Goal: Information Seeking & Learning: Find specific page/section

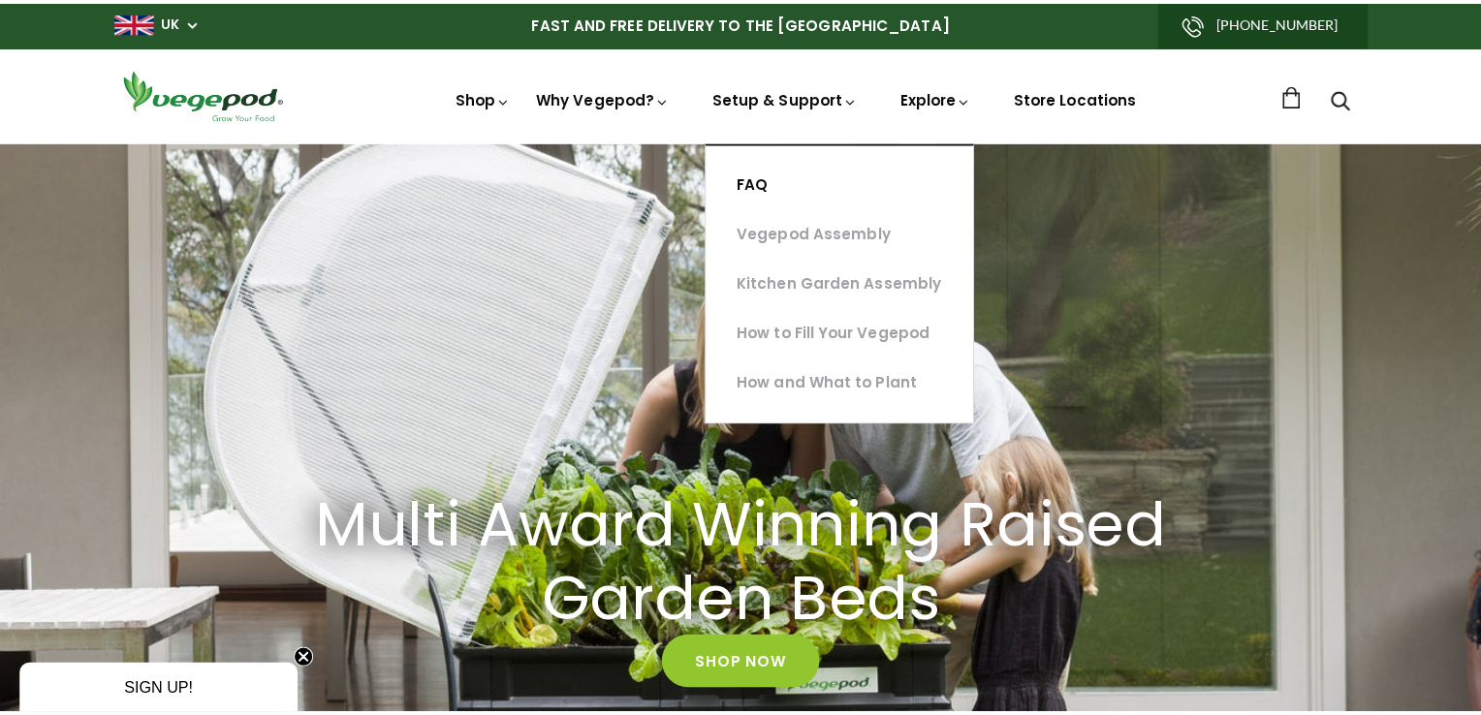
scroll to position [0, 701]
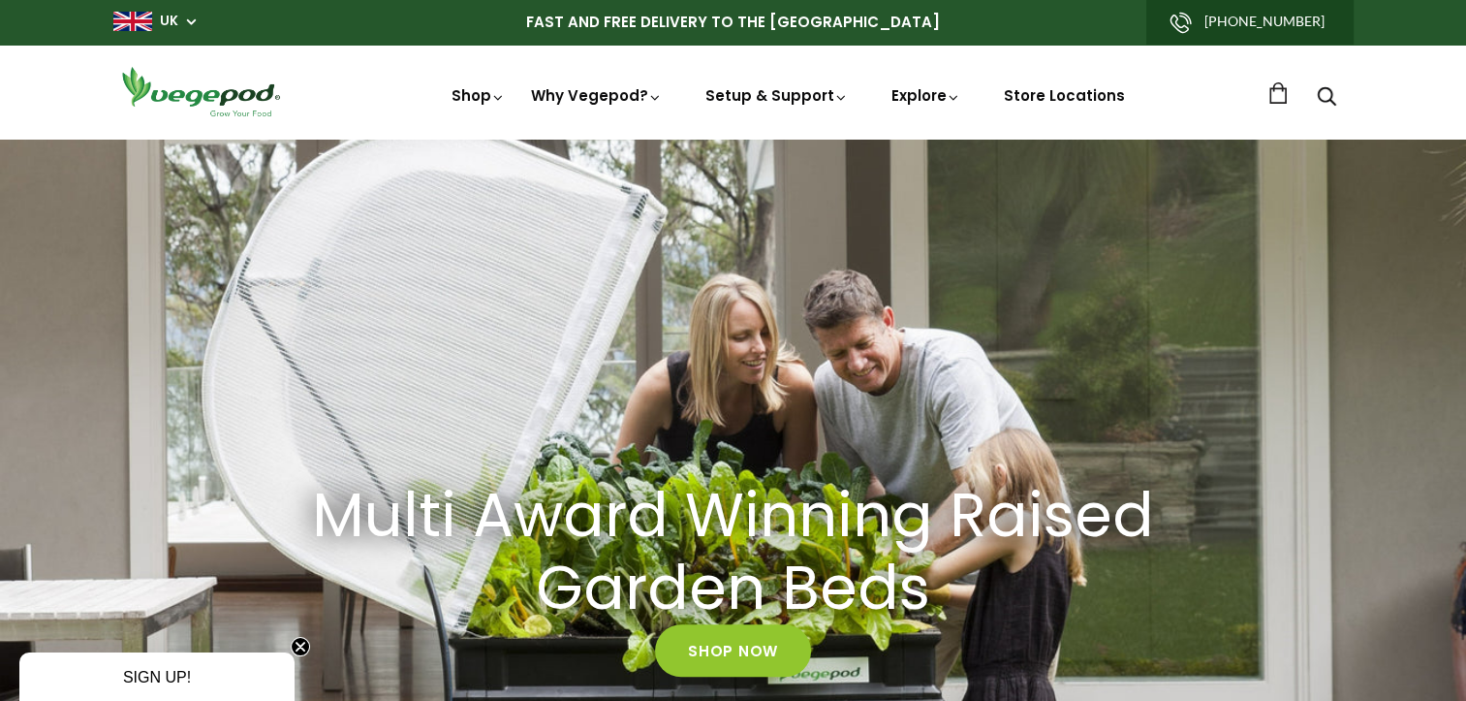
click at [1329, 98] on use "Search" at bounding box center [1326, 96] width 18 height 18
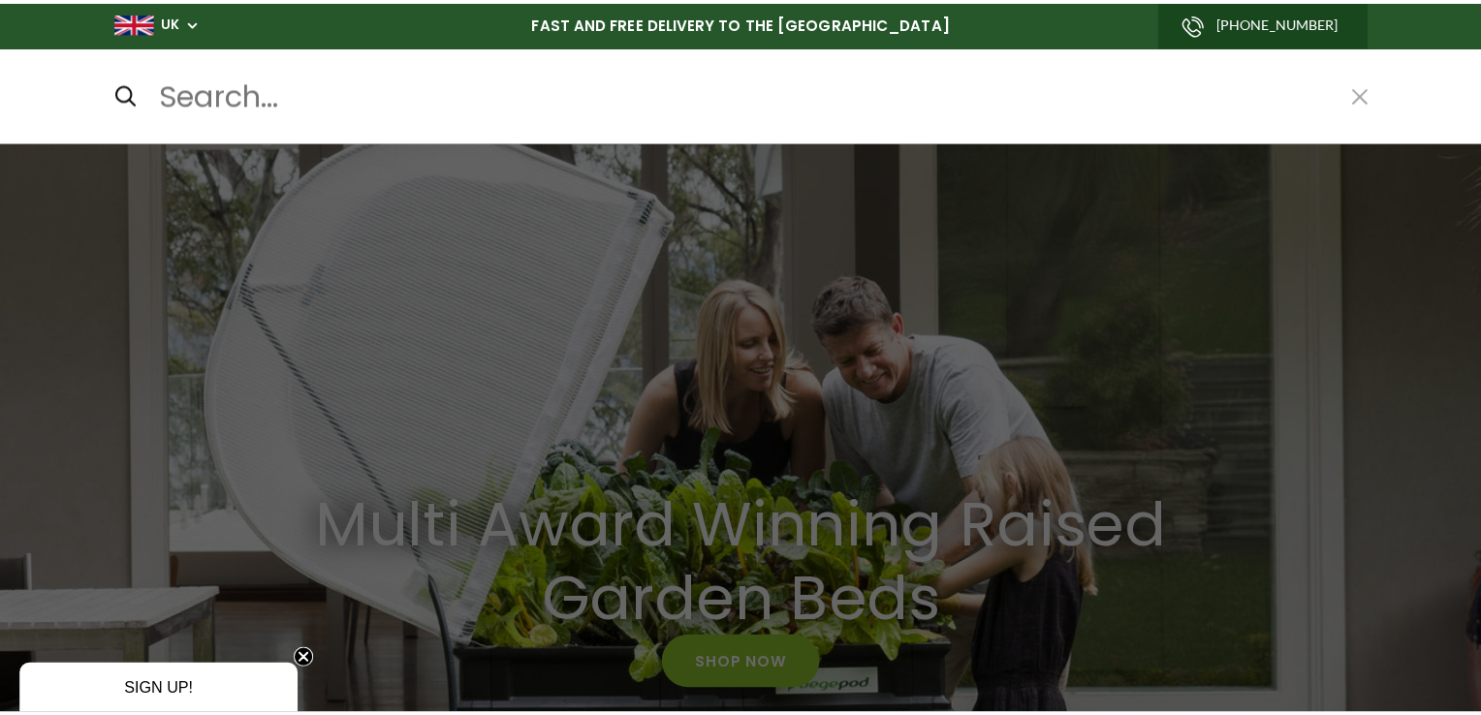
scroll to position [0, 708]
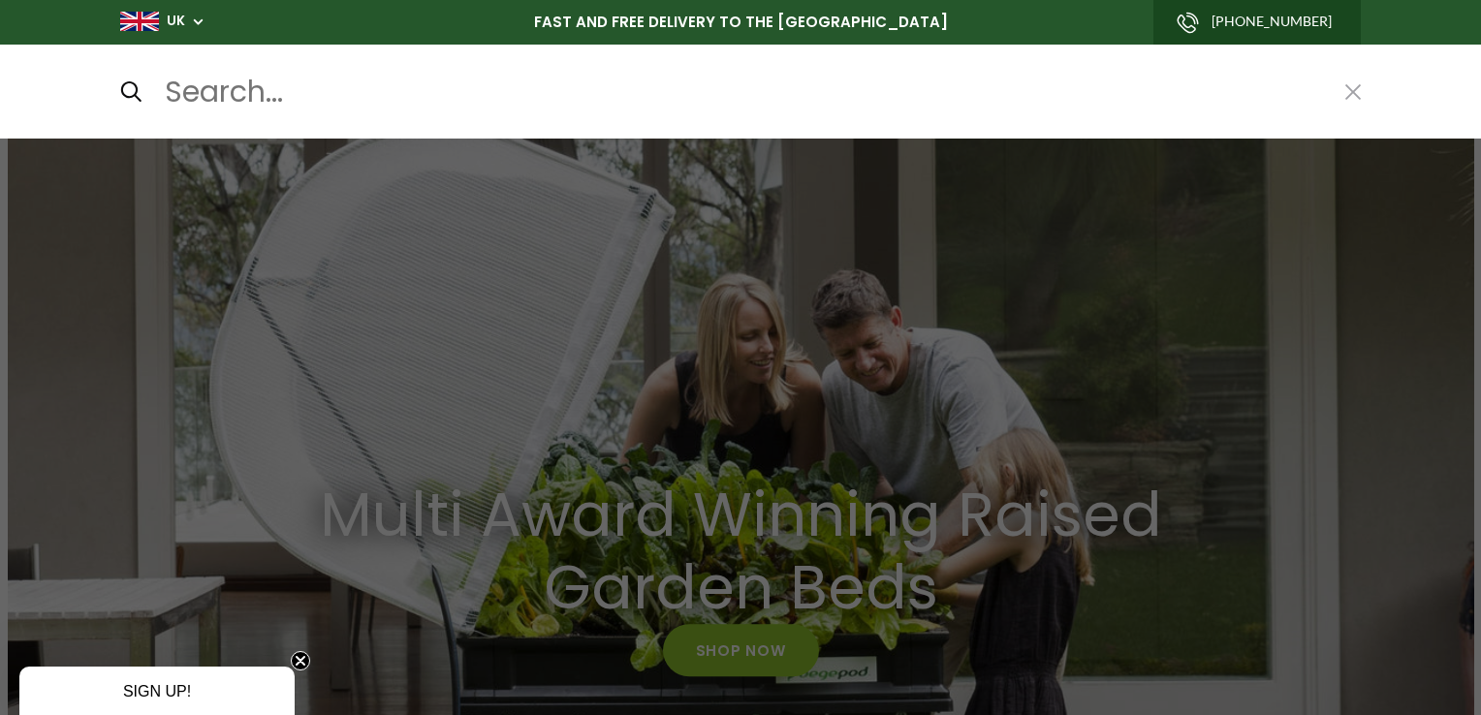
click at [216, 95] on input "Search..." at bounding box center [743, 92] width 1161 height 47
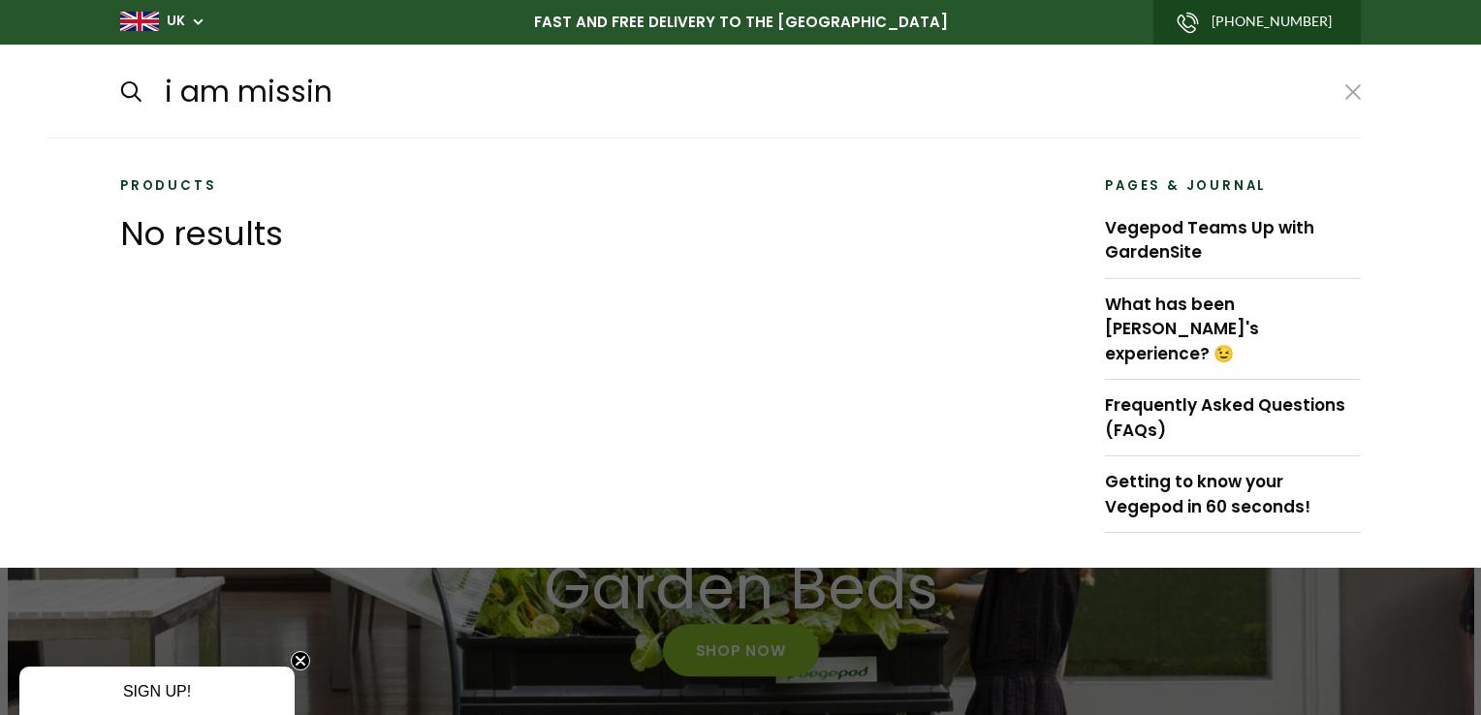
type input "i am missing"
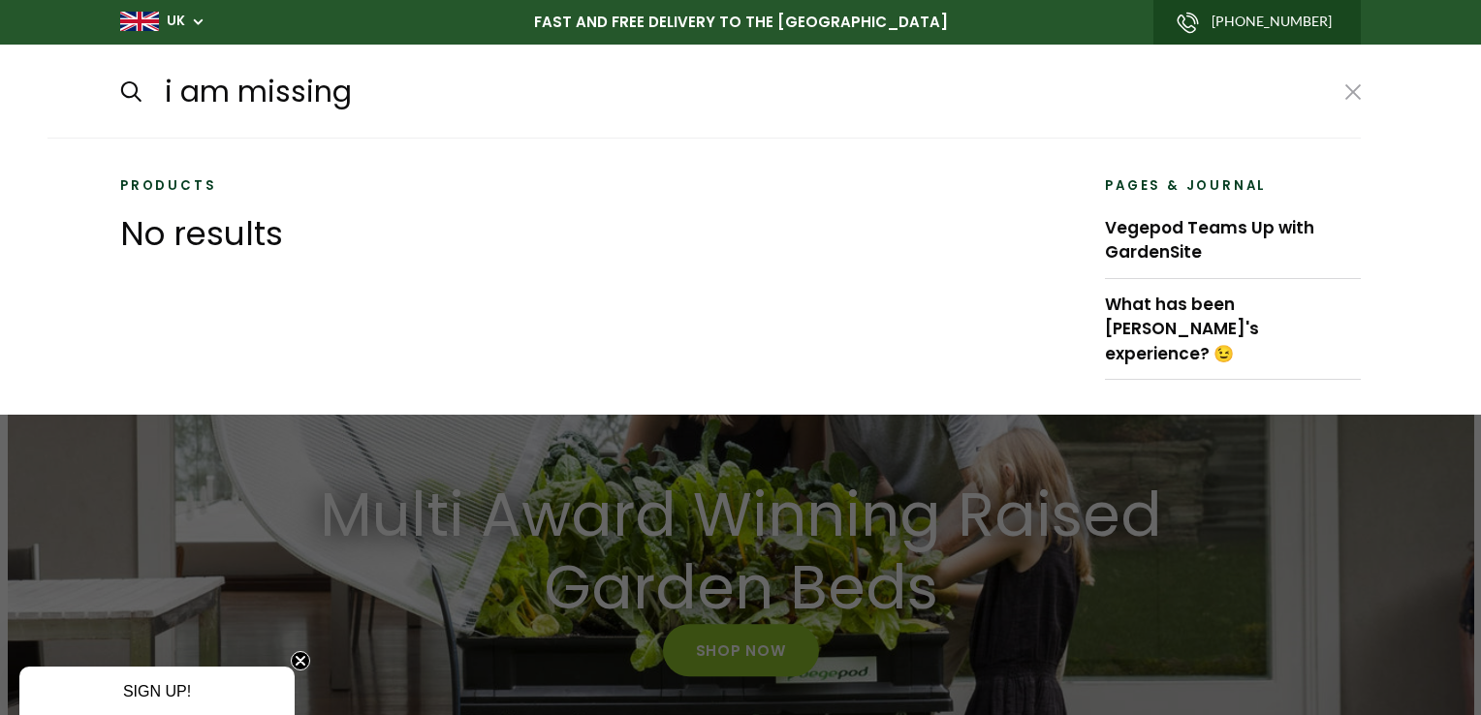
scroll to position [0, 1417]
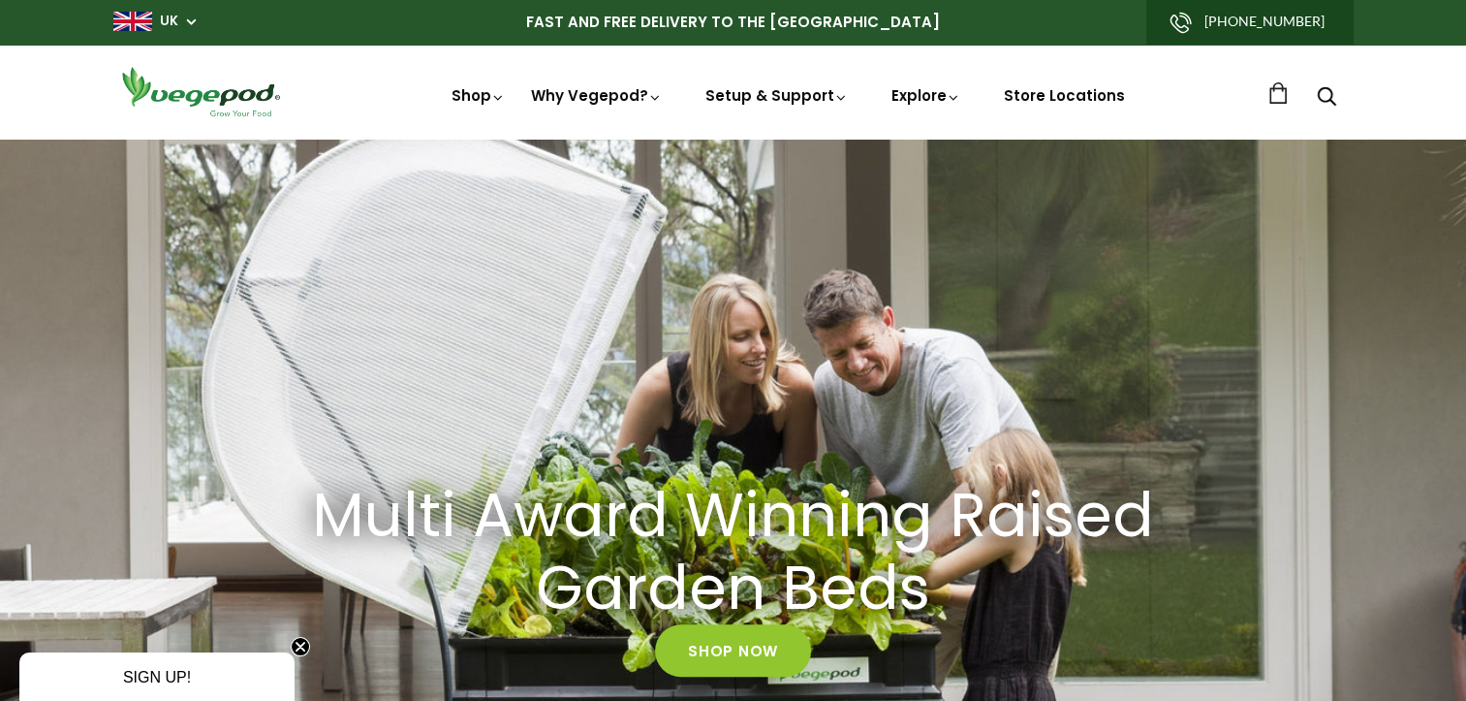
click at [1326, 96] on icon "Search" at bounding box center [1326, 95] width 19 height 23
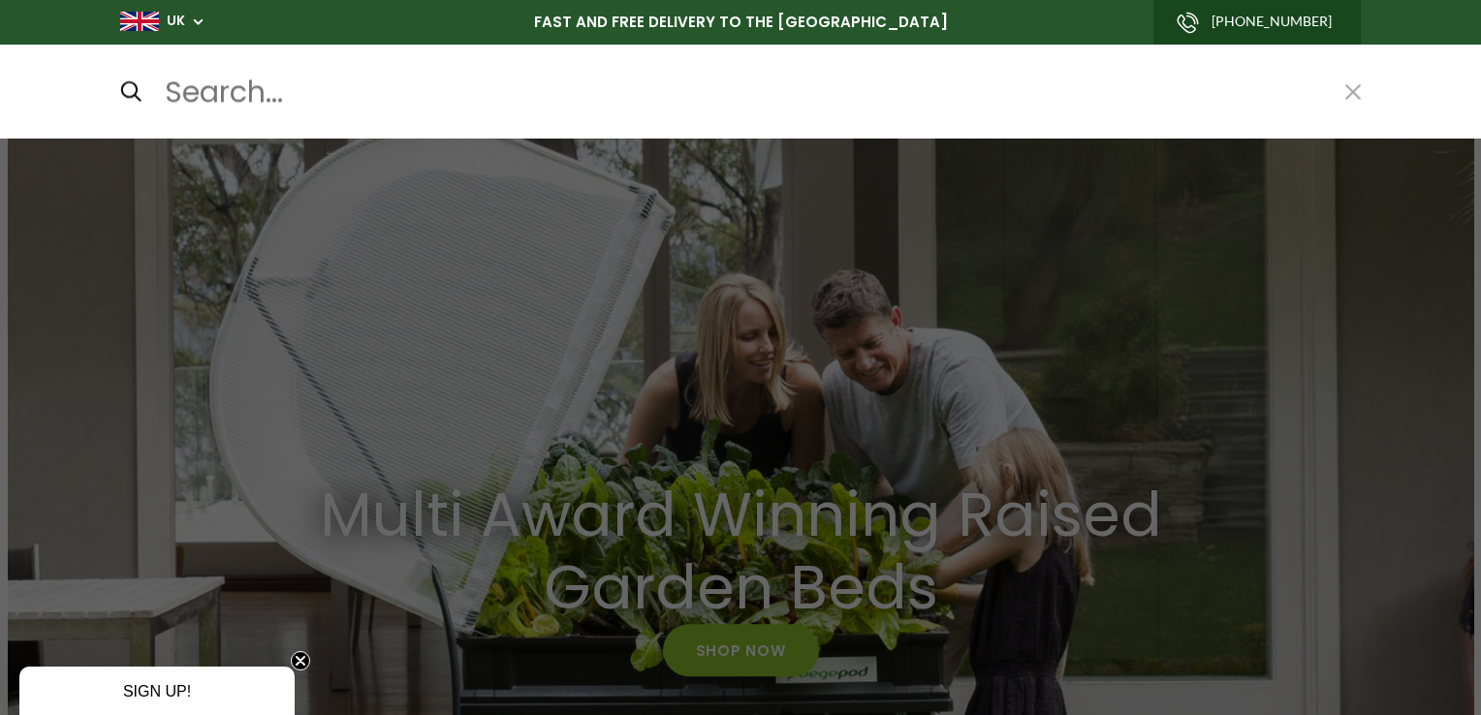
drag, startPoint x: 1350, startPoint y: 90, endPoint x: 1292, endPoint y: 174, distance: 102.4
click at [1351, 90] on button at bounding box center [1353, 91] width 16 height 25
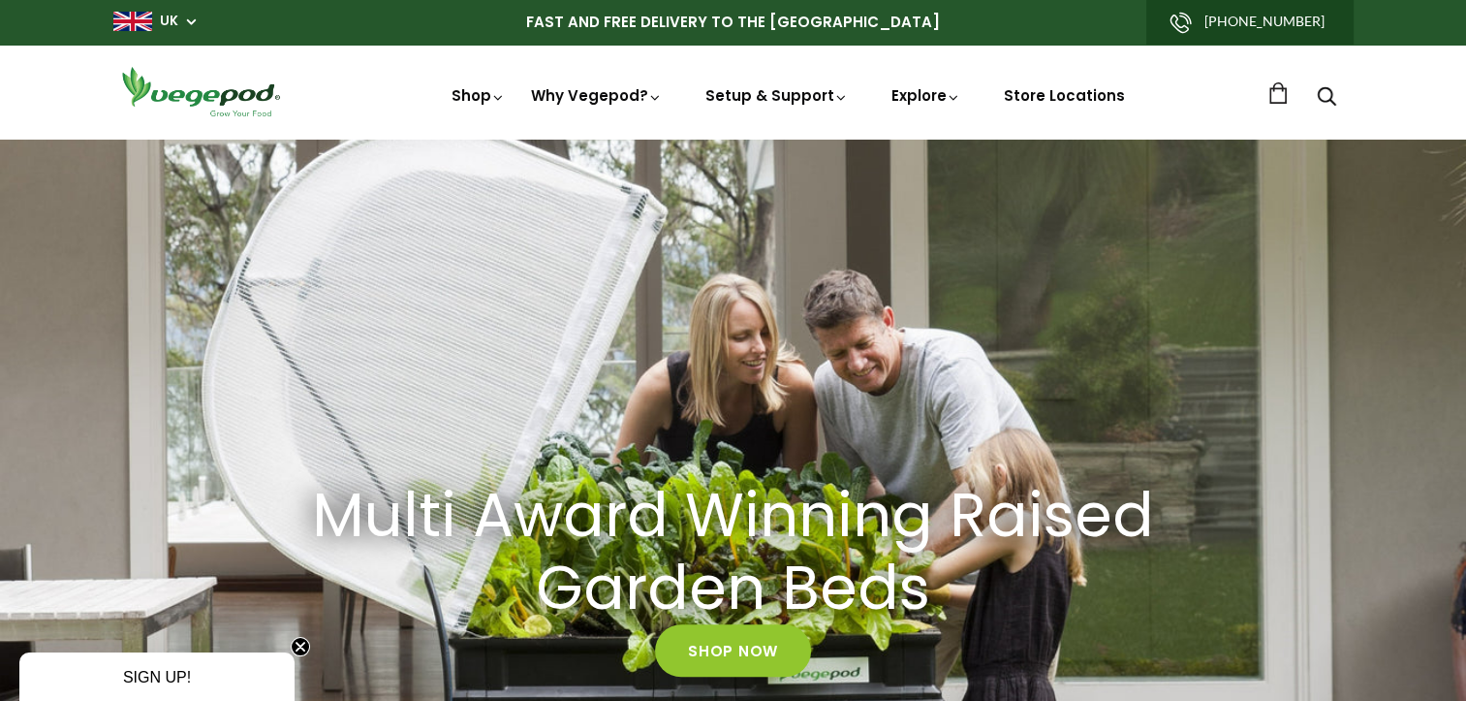
click at [1271, 92] on link at bounding box center [1277, 92] width 21 height 21
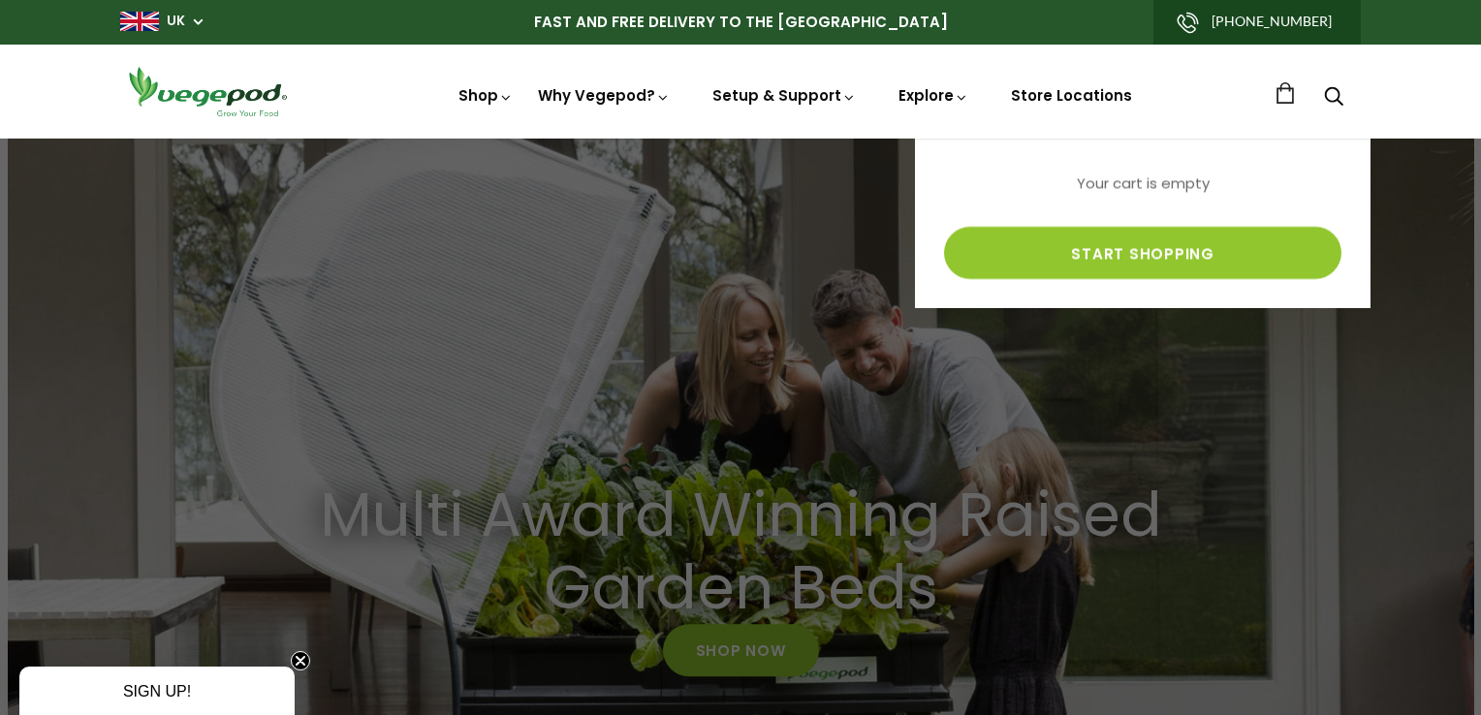
scroll to position [0, 354]
click at [244, 98] on img at bounding box center [207, 91] width 174 height 55
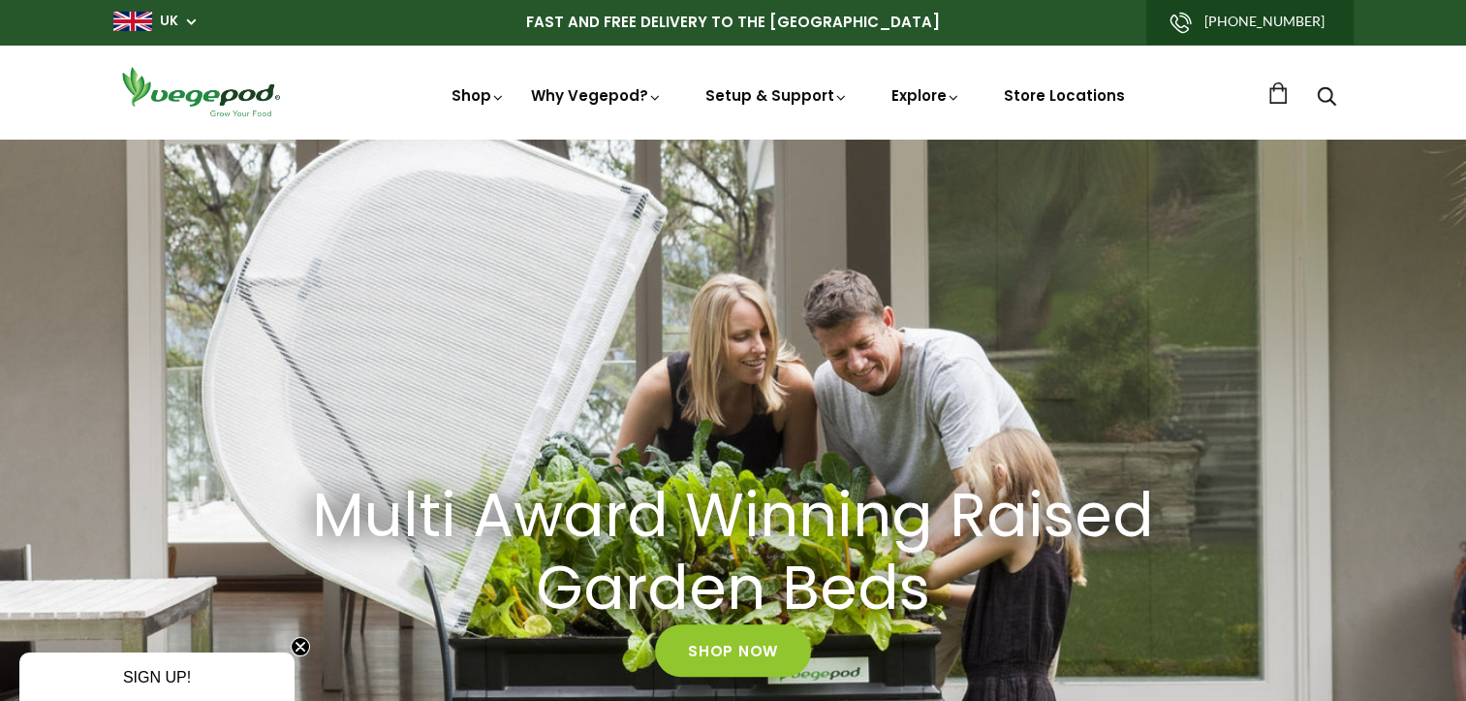
click at [1250, 22] on link "[PHONE_NUMBER]" at bounding box center [1249, 22] width 207 height 45
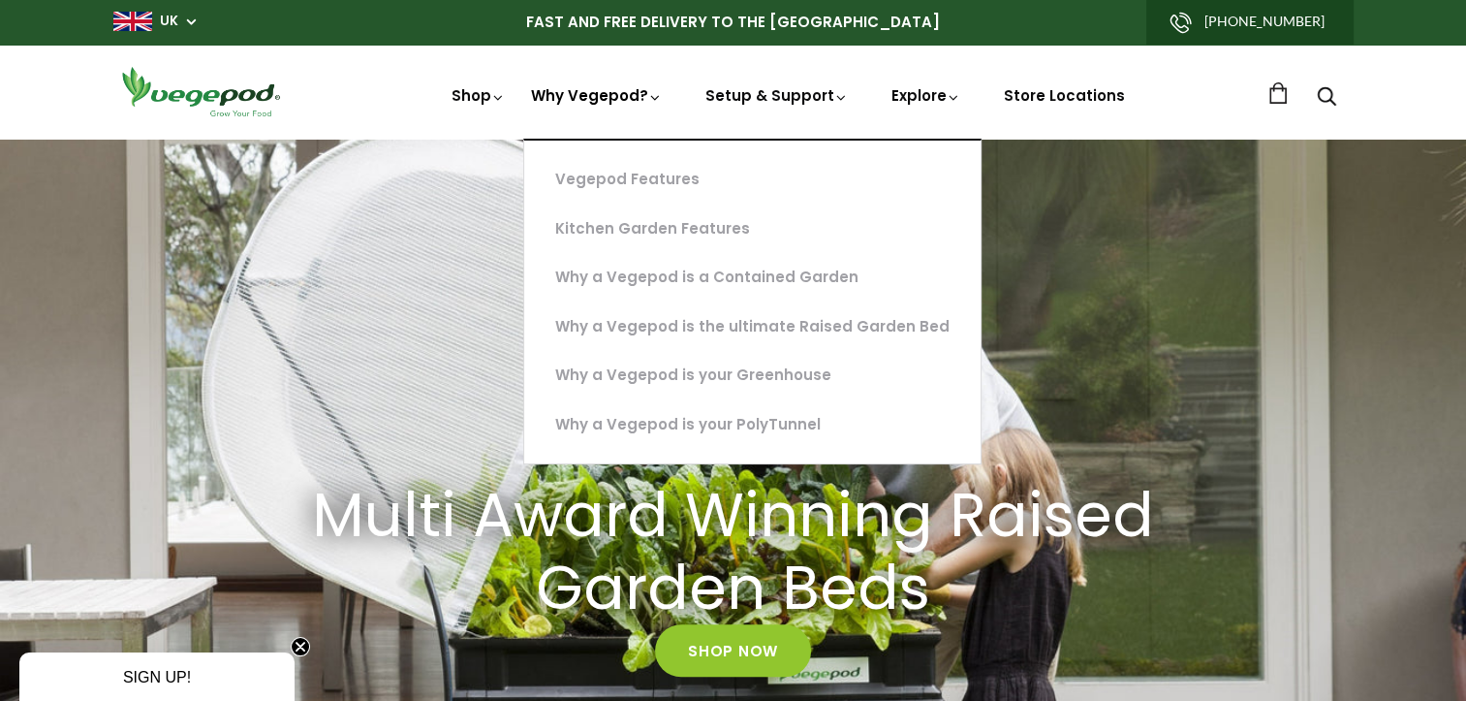
scroll to position [0, 701]
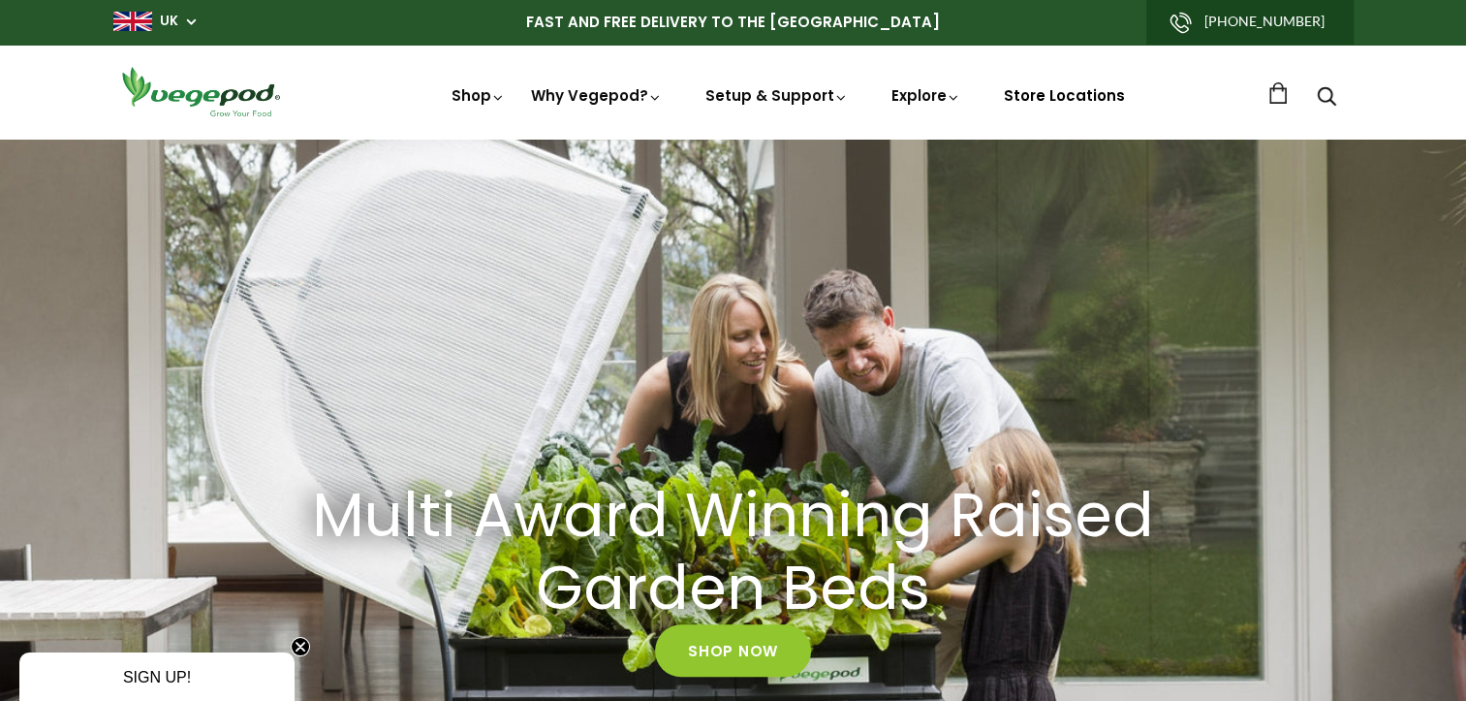
click at [1060, 98] on link "Store Locations" at bounding box center [1064, 95] width 121 height 20
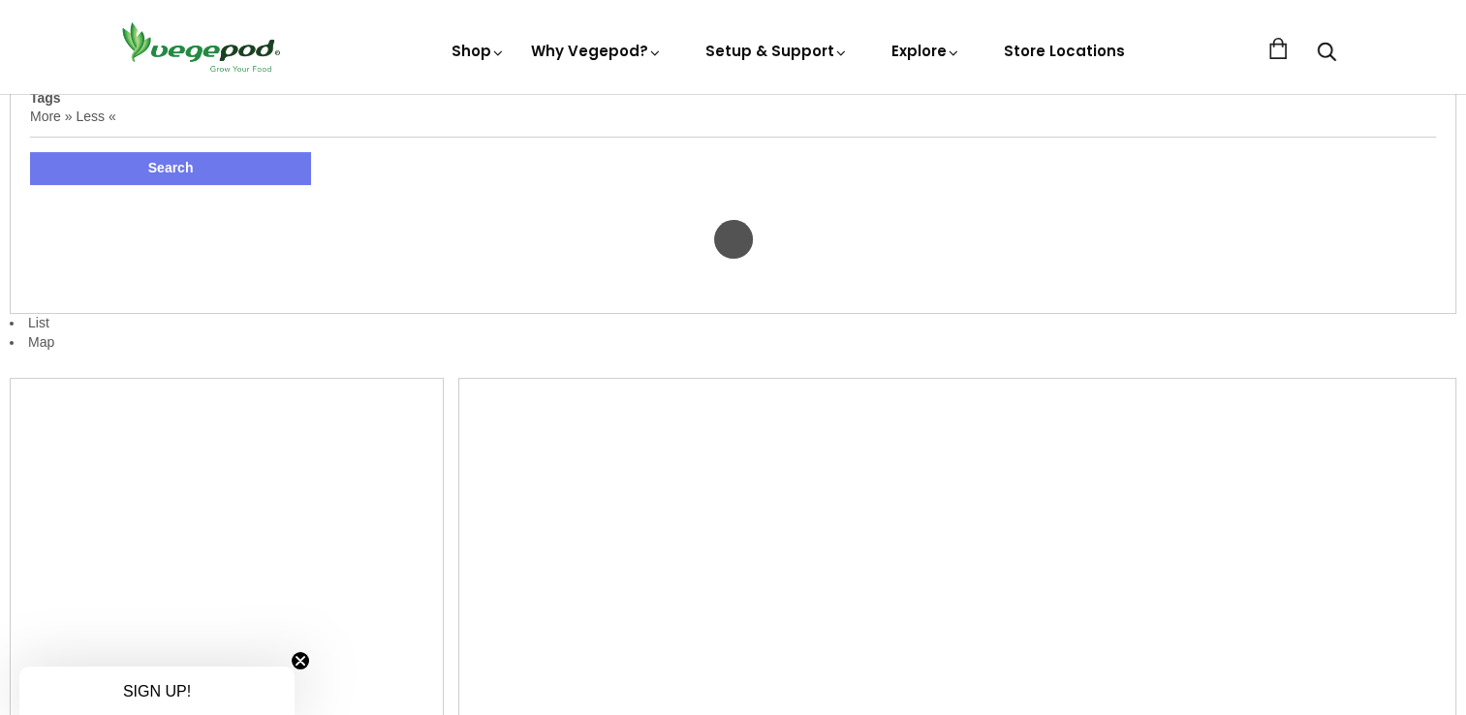
scroll to position [257, 0]
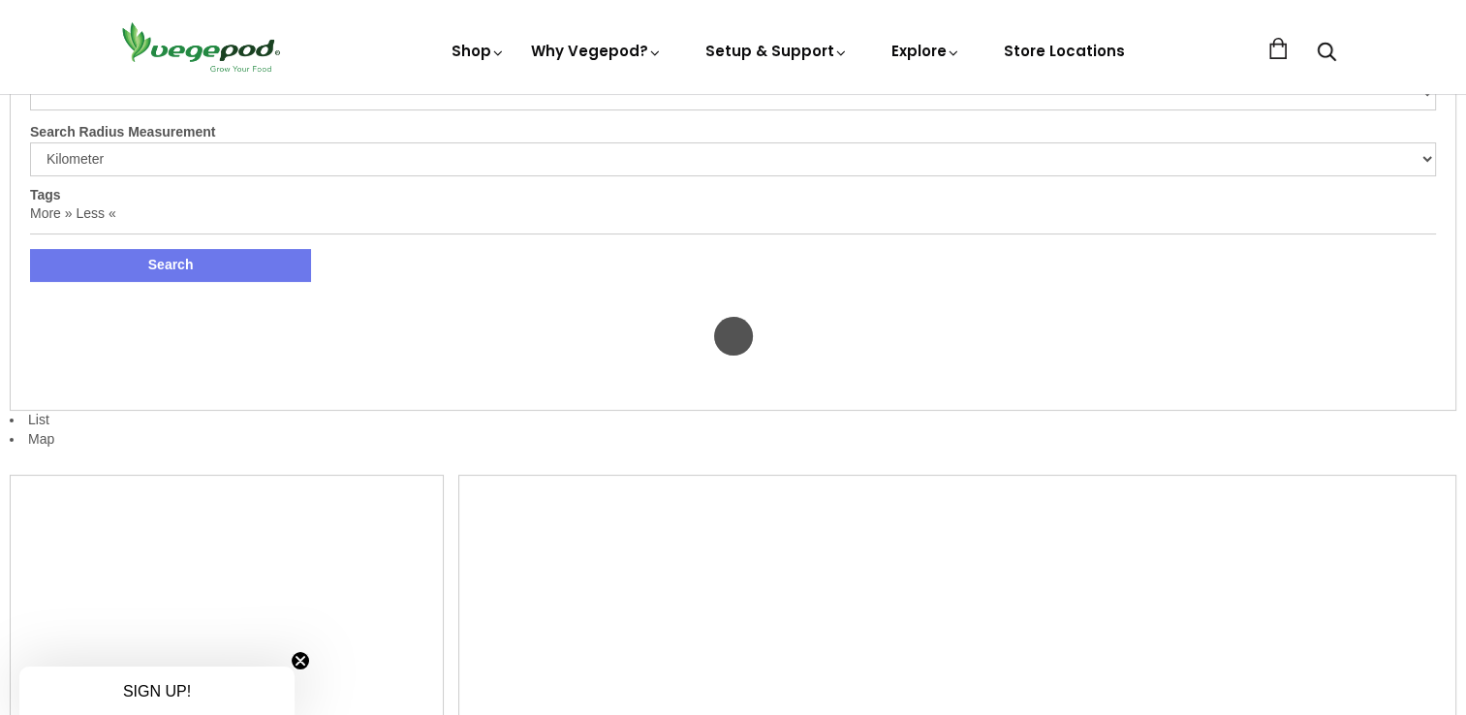
select select "m"
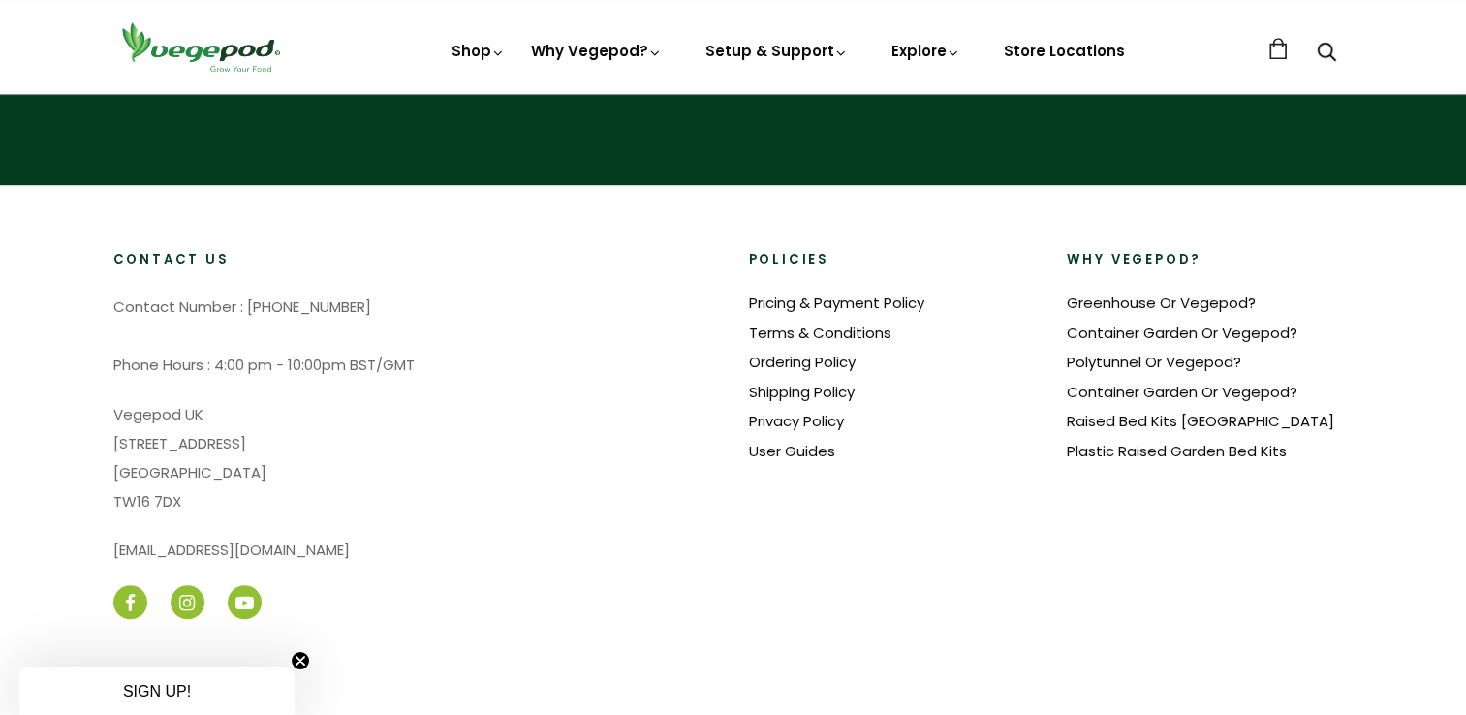
scroll to position [1333, 0]
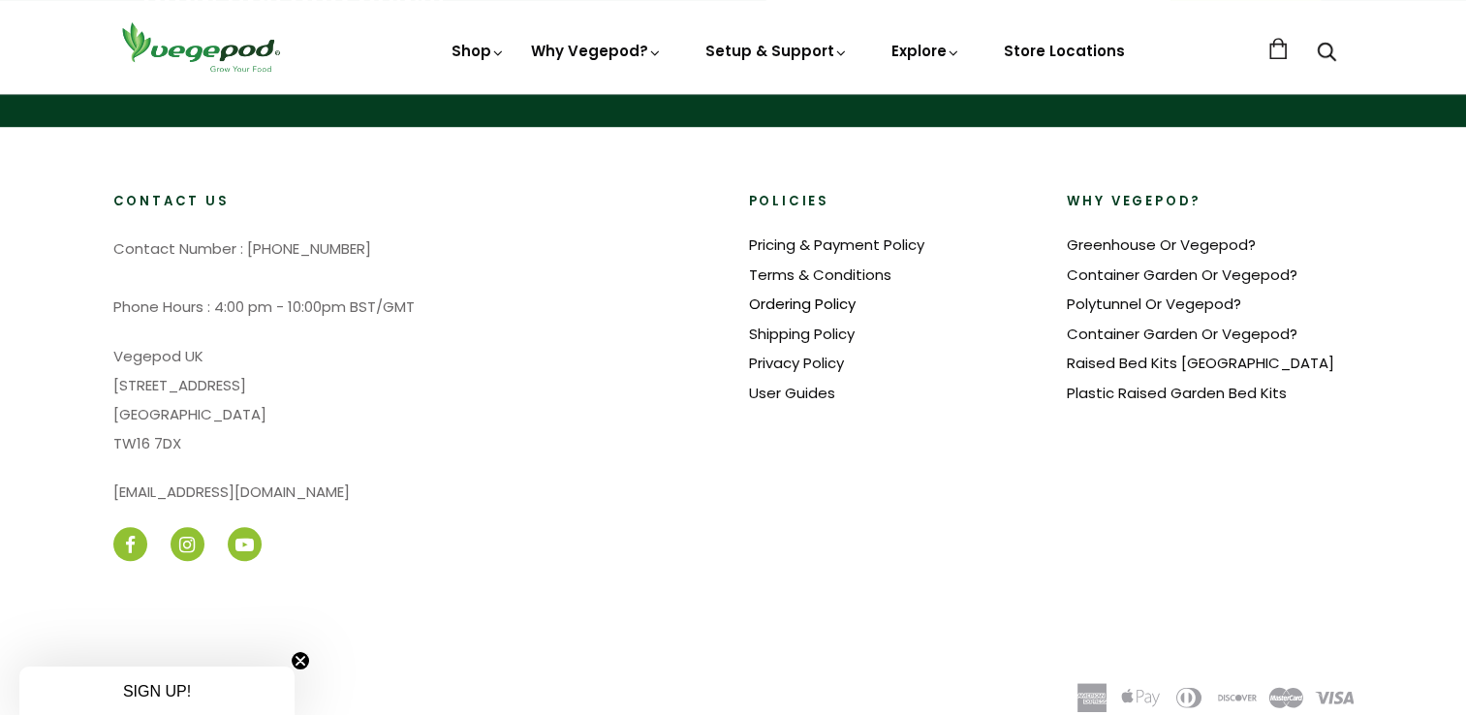
click at [825, 304] on link "Ordering Policy" at bounding box center [802, 304] width 107 height 20
click at [797, 250] on link "Pricing & Payment Policy" at bounding box center [836, 244] width 175 height 20
